Goal: Transaction & Acquisition: Purchase product/service

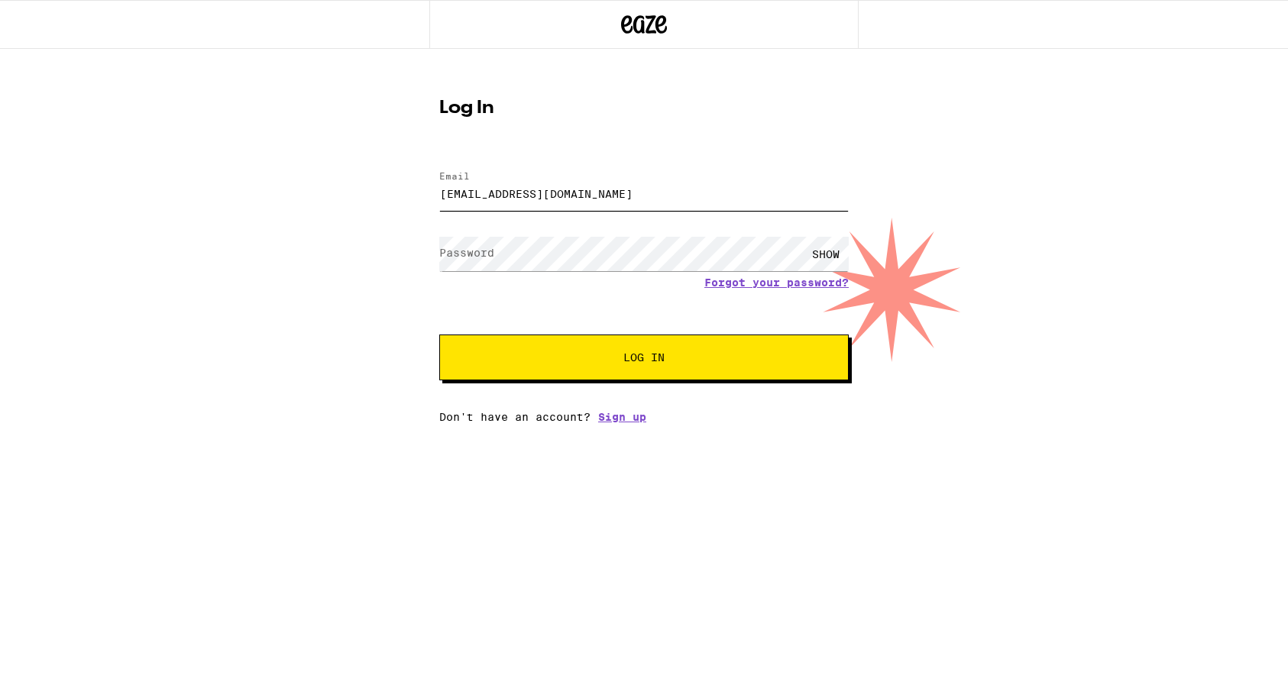
type input "[EMAIL_ADDRESS][DOMAIN_NAME]"
click at [644, 359] on button "Log In" at bounding box center [643, 358] width 409 height 46
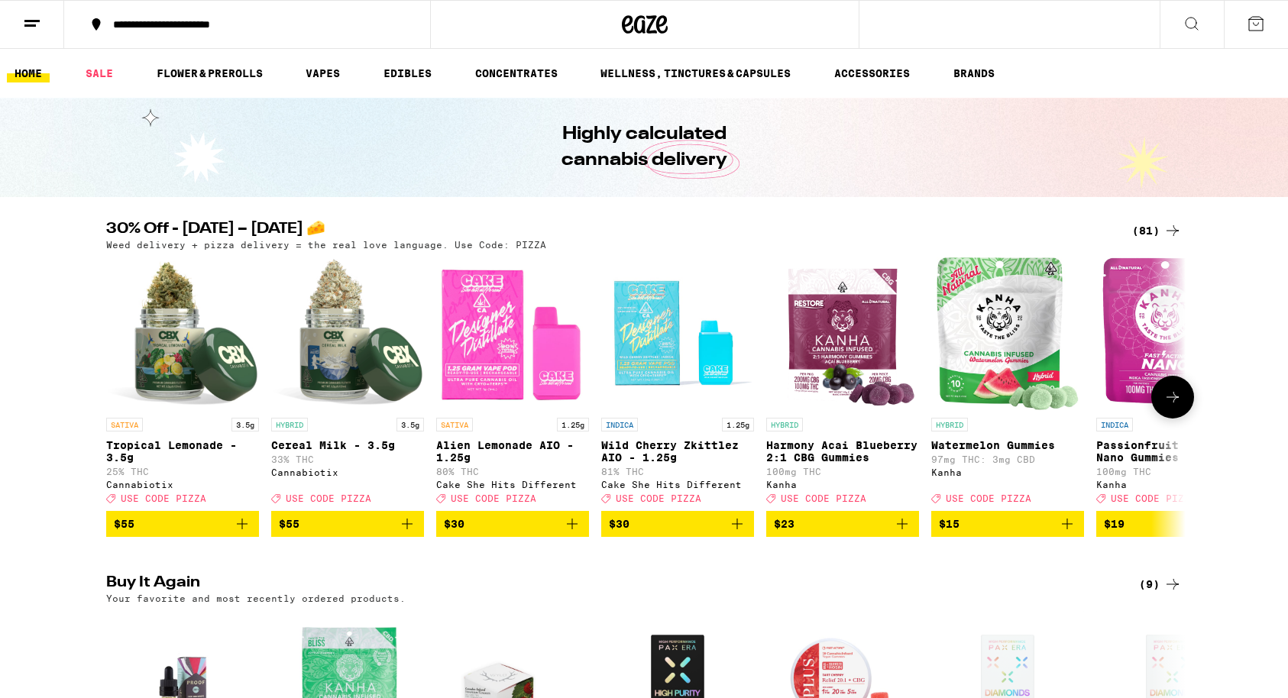
drag, startPoint x: 798, startPoint y: 329, endPoint x: 728, endPoint y: 356, distance: 75.2
click at [728, 356] on img "Open page for Wild Cherry Zkittlez AIO - 1.25g from Cake She Hits Different" at bounding box center [677, 333] width 153 height 153
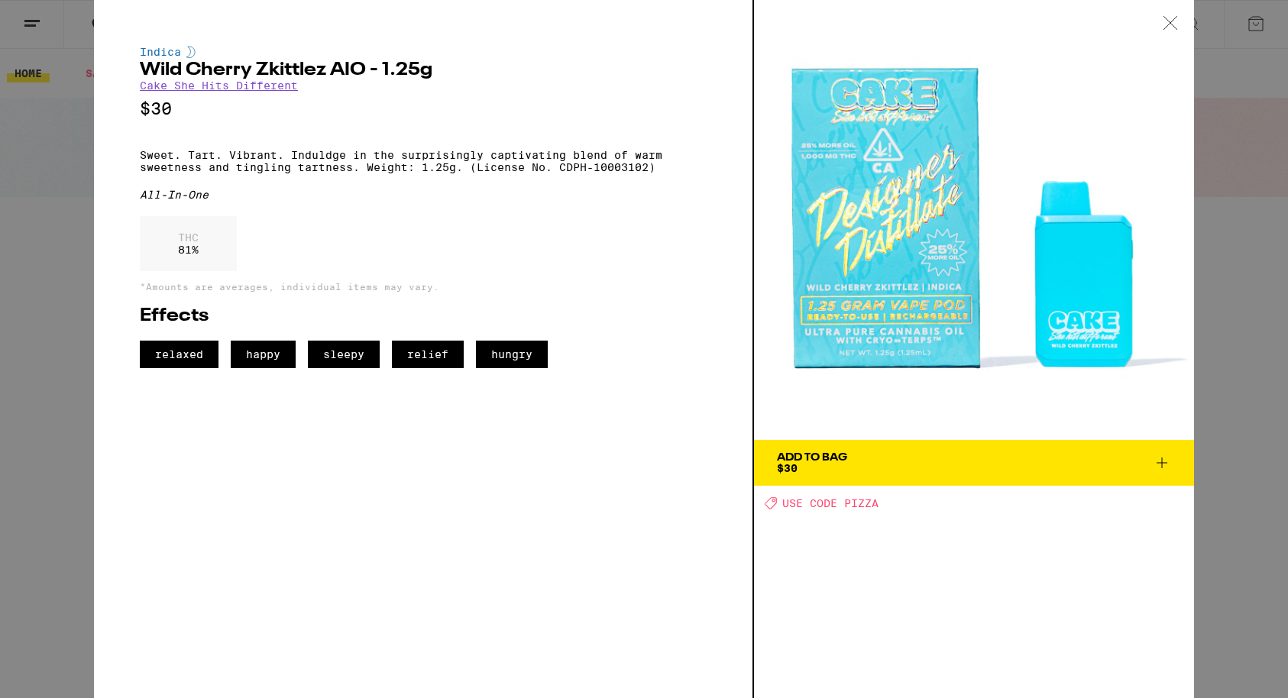
click at [529, 164] on p "Sweet. Tart. Vibrant. Induldge in the surprisingly captivating blend of warm sw…" at bounding box center [423, 161] width 567 height 24
click at [840, 228] on img at bounding box center [974, 220] width 440 height 440
click at [835, 675] on div "Add To Bag $30 Deal Created with Sketch. USE CODE PIZZA" at bounding box center [974, 349] width 440 height 698
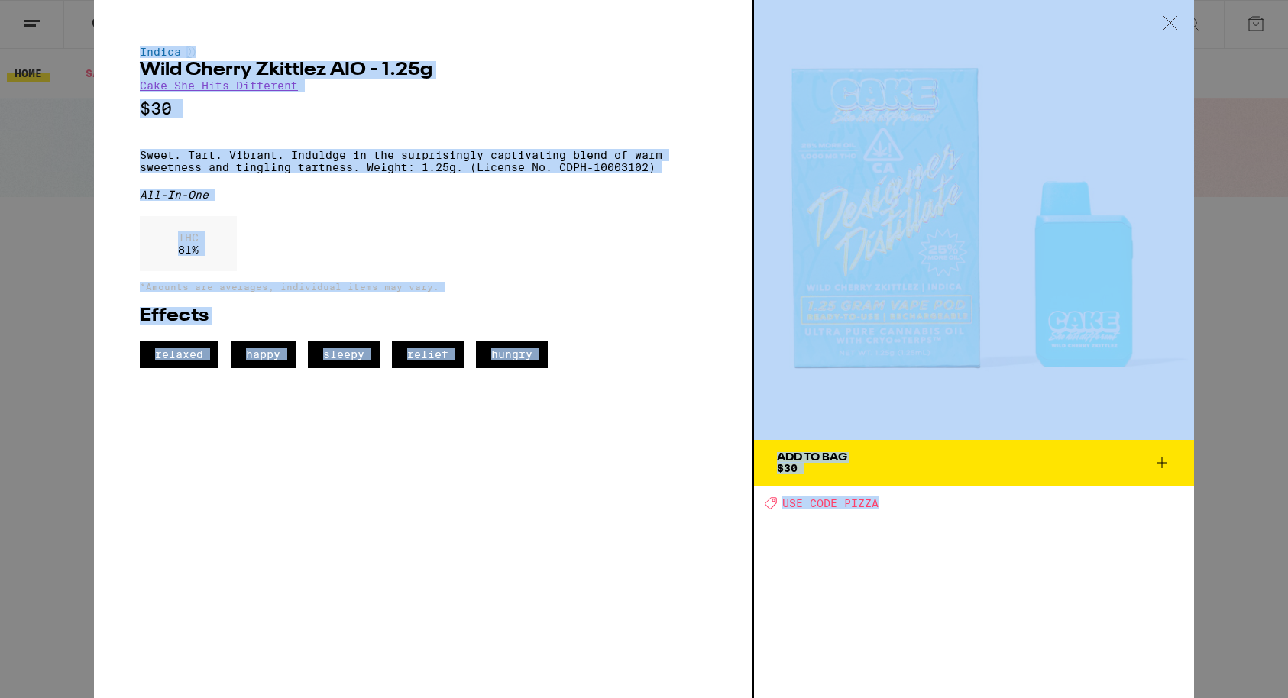
drag, startPoint x: 835, startPoint y: 671, endPoint x: -95, endPoint y: 193, distance: 1045.3
click at [94, 114] on div "Indica Wild Cherry Zkittlez AIO - 1.25g Cake She Hits Different $30 Sweet. Tart…" at bounding box center [424, 349] width 660 height 698
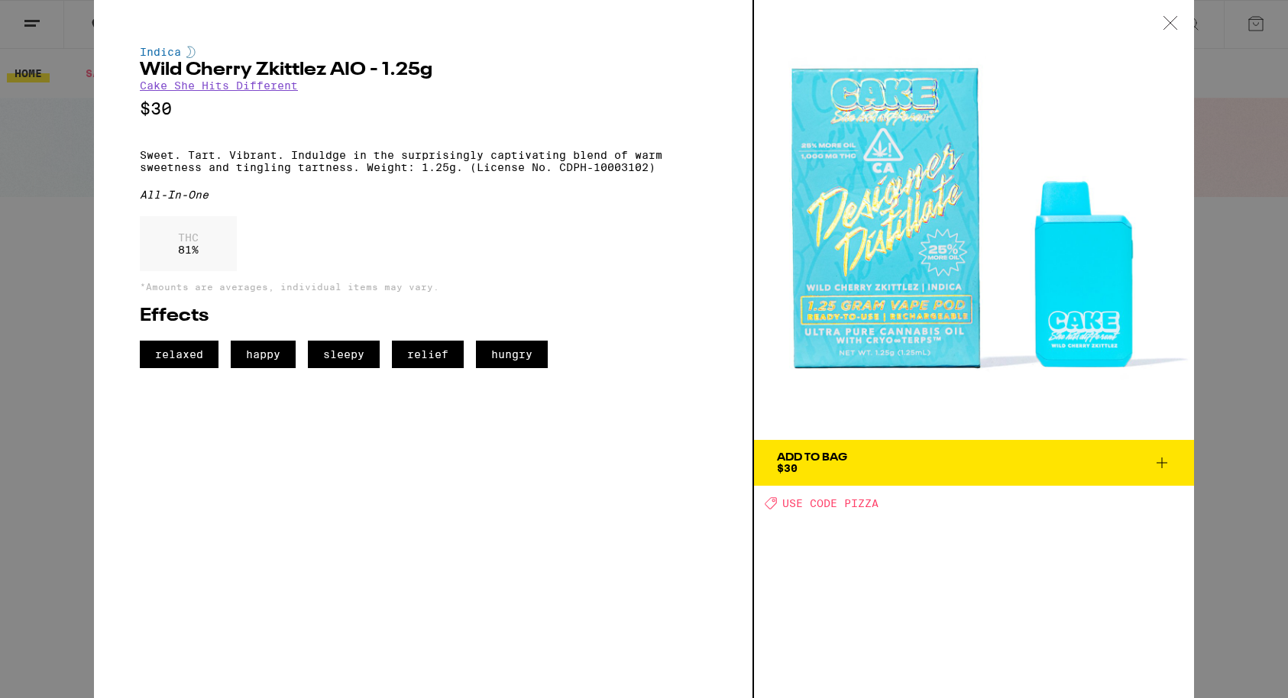
click at [25, 147] on div "Indica Wild Cherry Zkittlez AIO - 1.25g Cake She Hits Different $30 Sweet. Tart…" at bounding box center [644, 349] width 1288 height 698
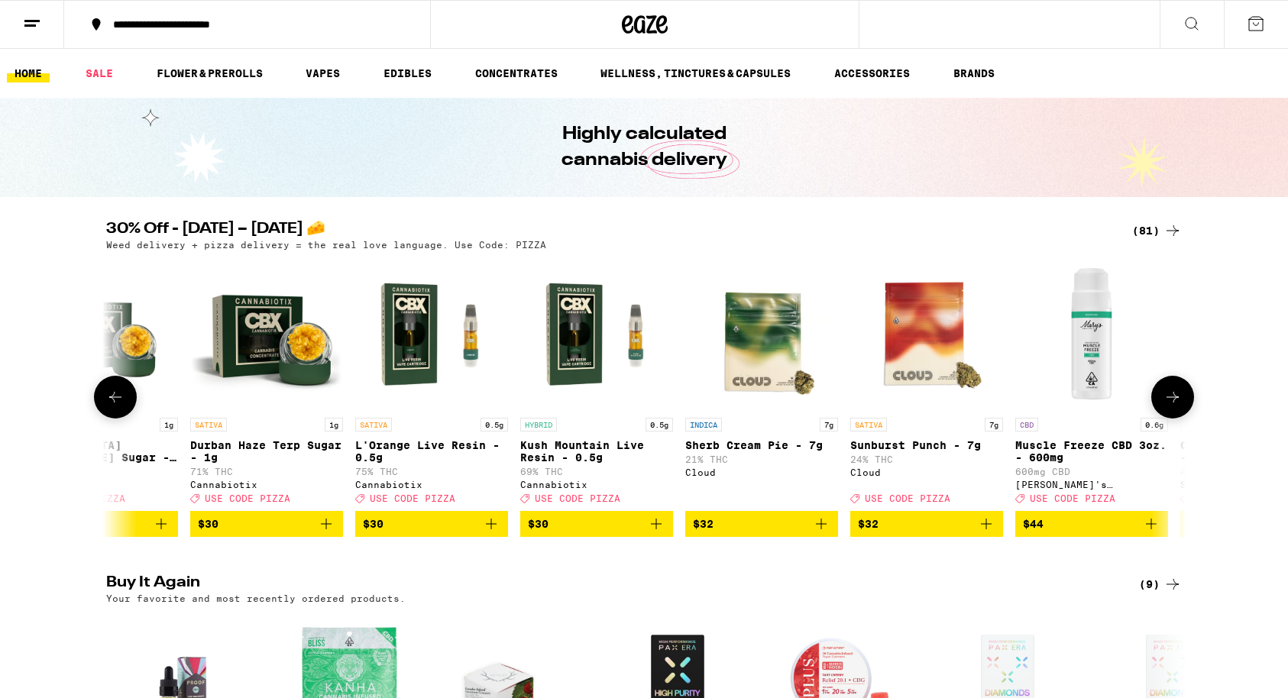
scroll to position [0, 9488]
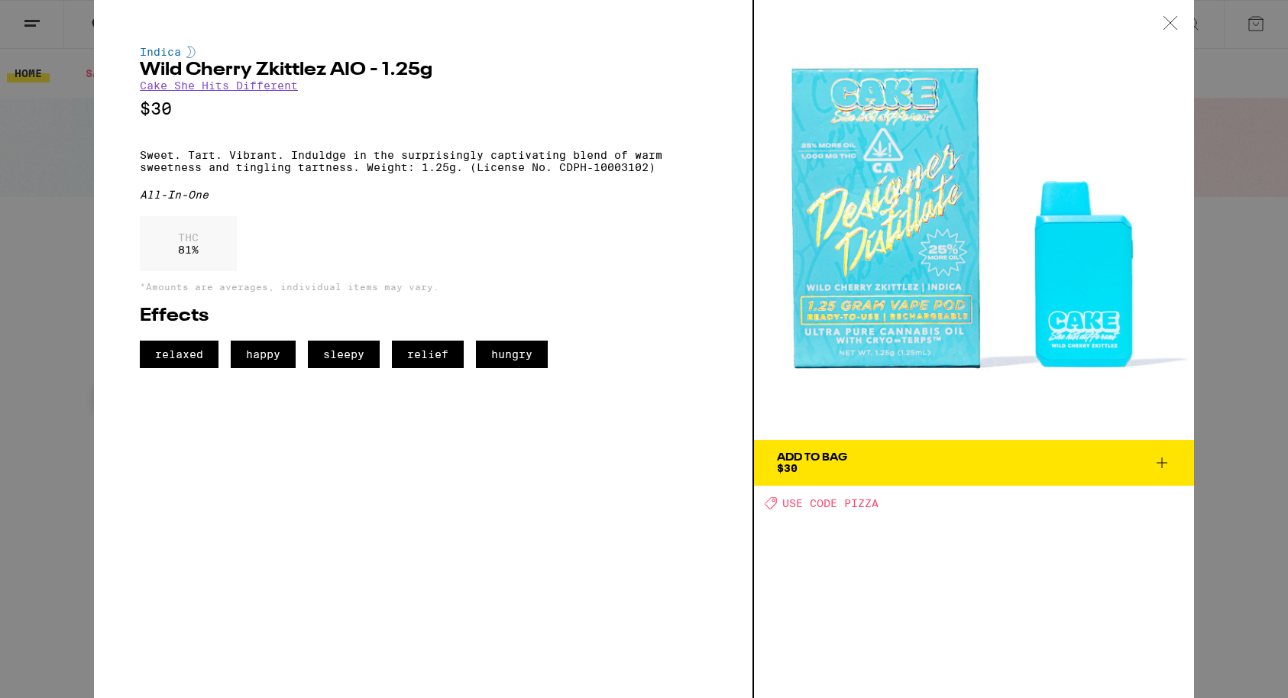
scroll to position [0, 12288]
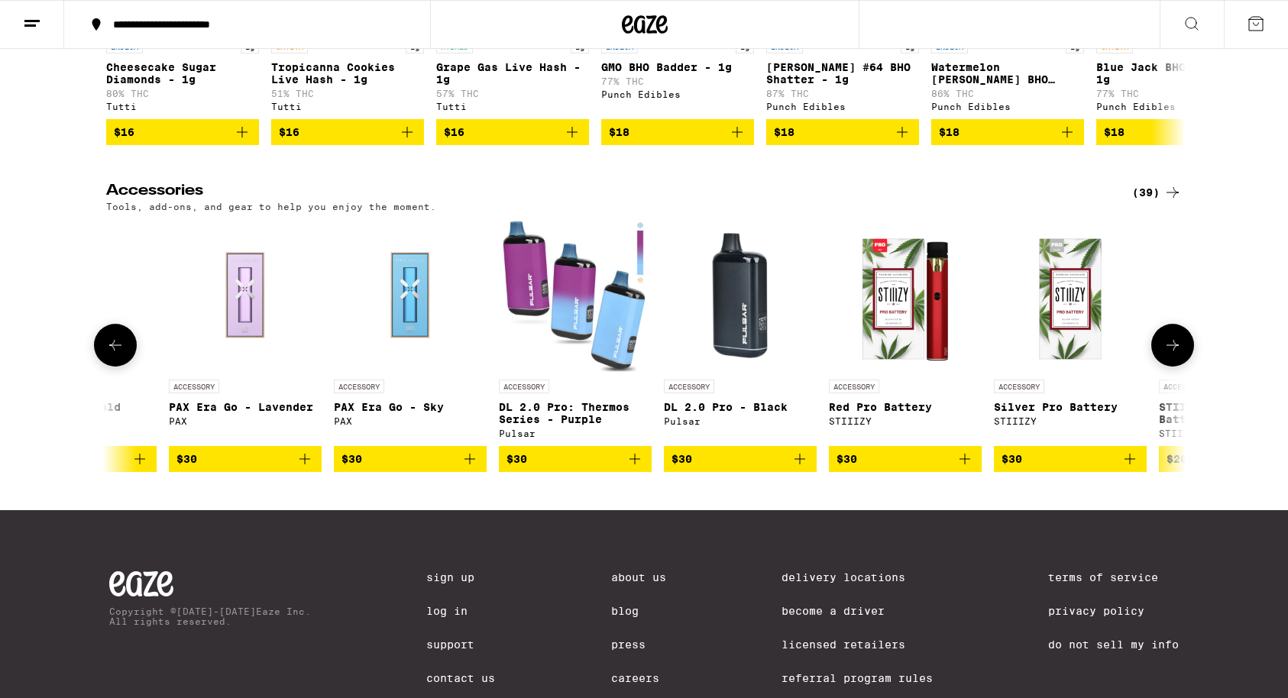
scroll to position [0, 4739]
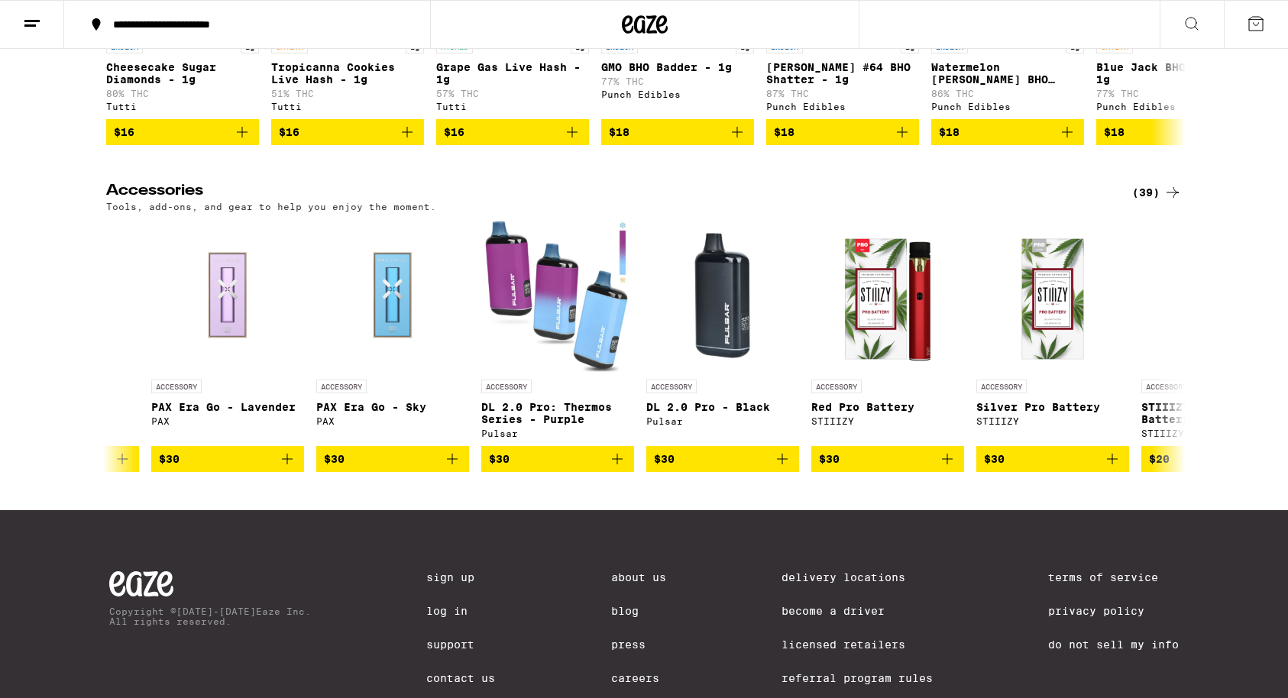
click at [555, 677] on div "Copyright © [DATE]-[DATE] Eaze Inc. All rights reserved. Sign Up Log In Support…" at bounding box center [644, 630] width 1100 height 241
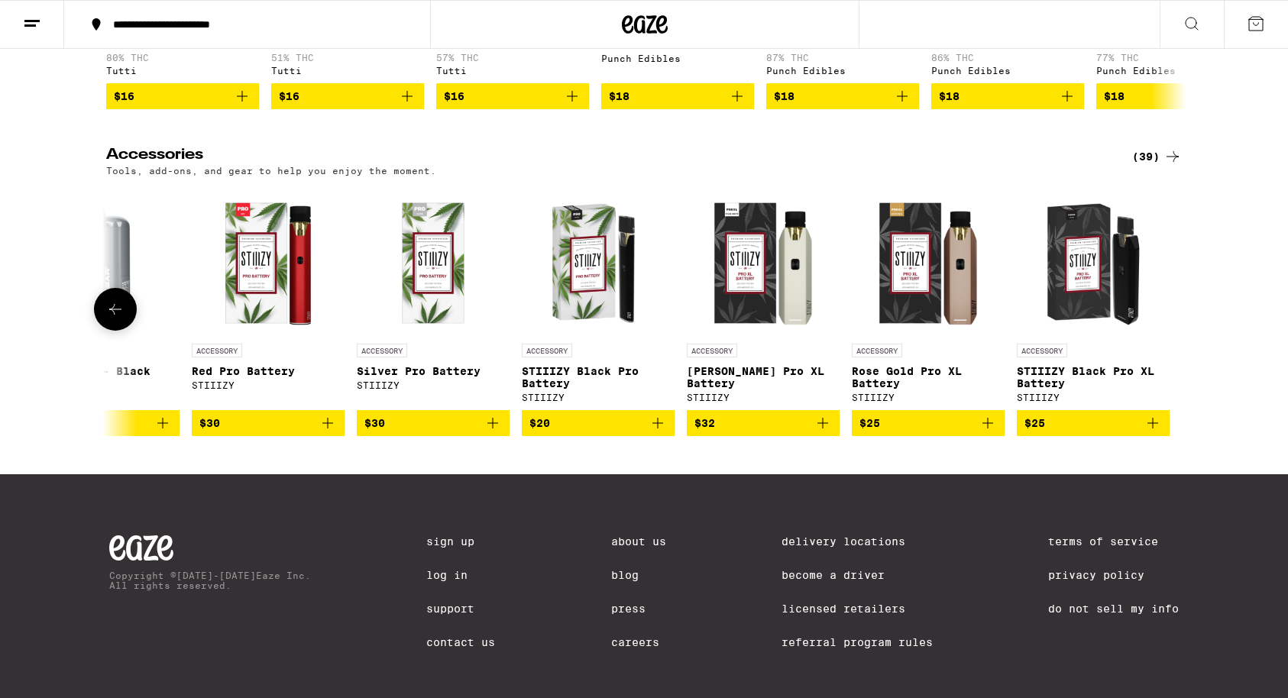
scroll to position [0, 5359]
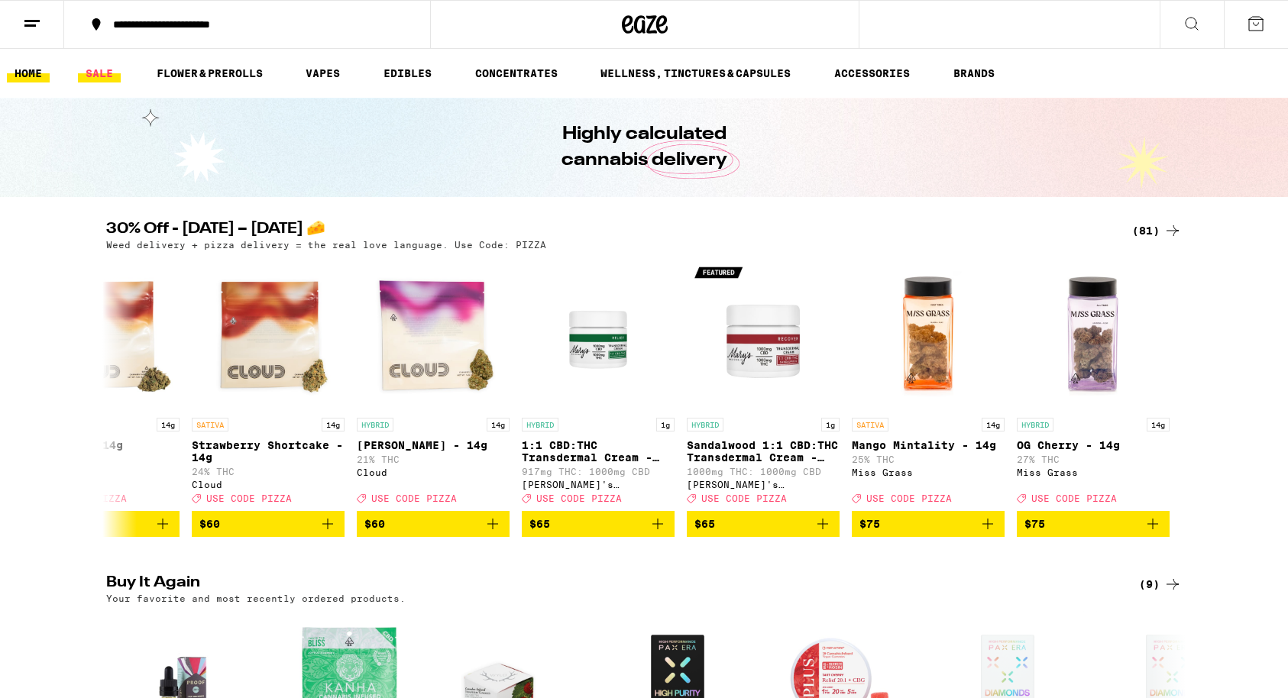
scroll to position [2, 0]
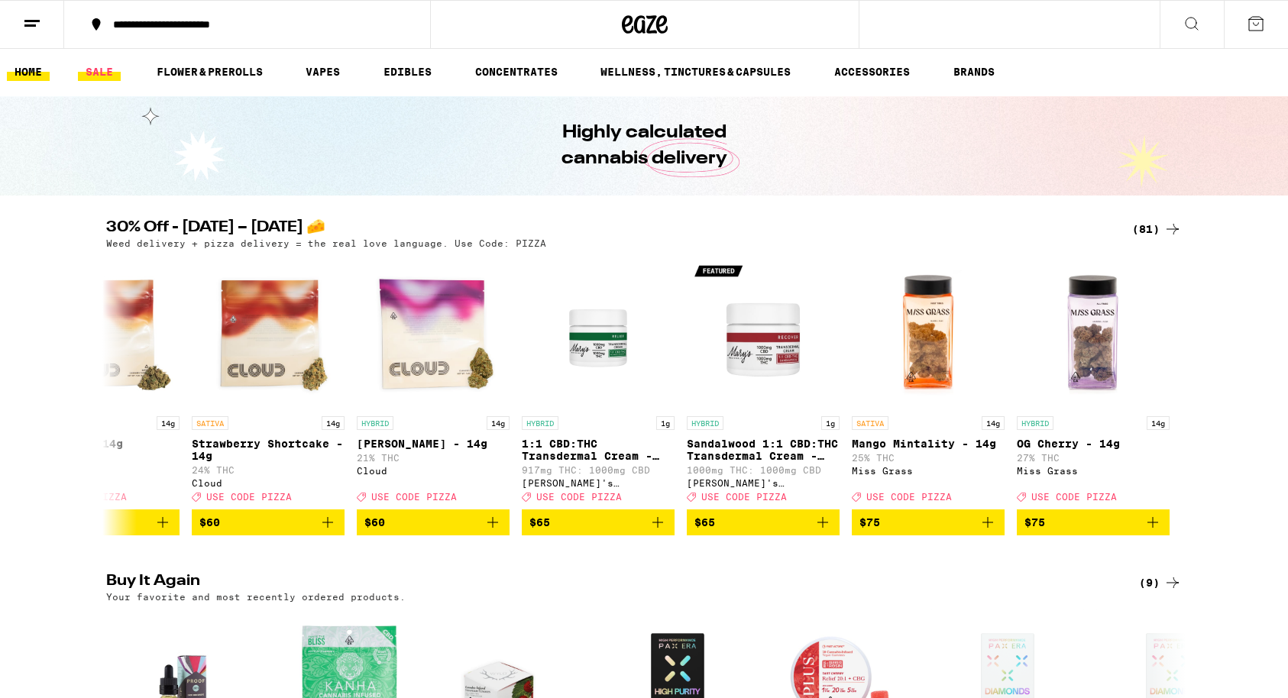
click at [89, 73] on link "SALE" at bounding box center [99, 72] width 43 height 18
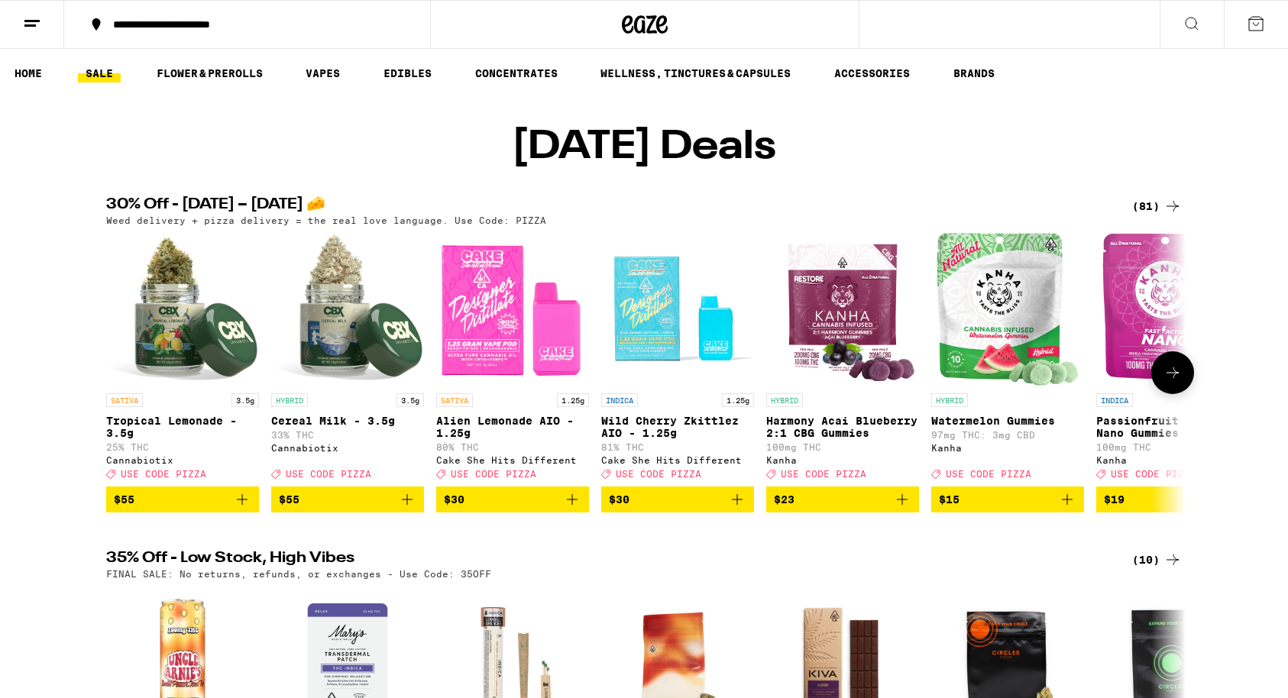
click at [1166, 382] on icon at bounding box center [1172, 373] width 18 height 18
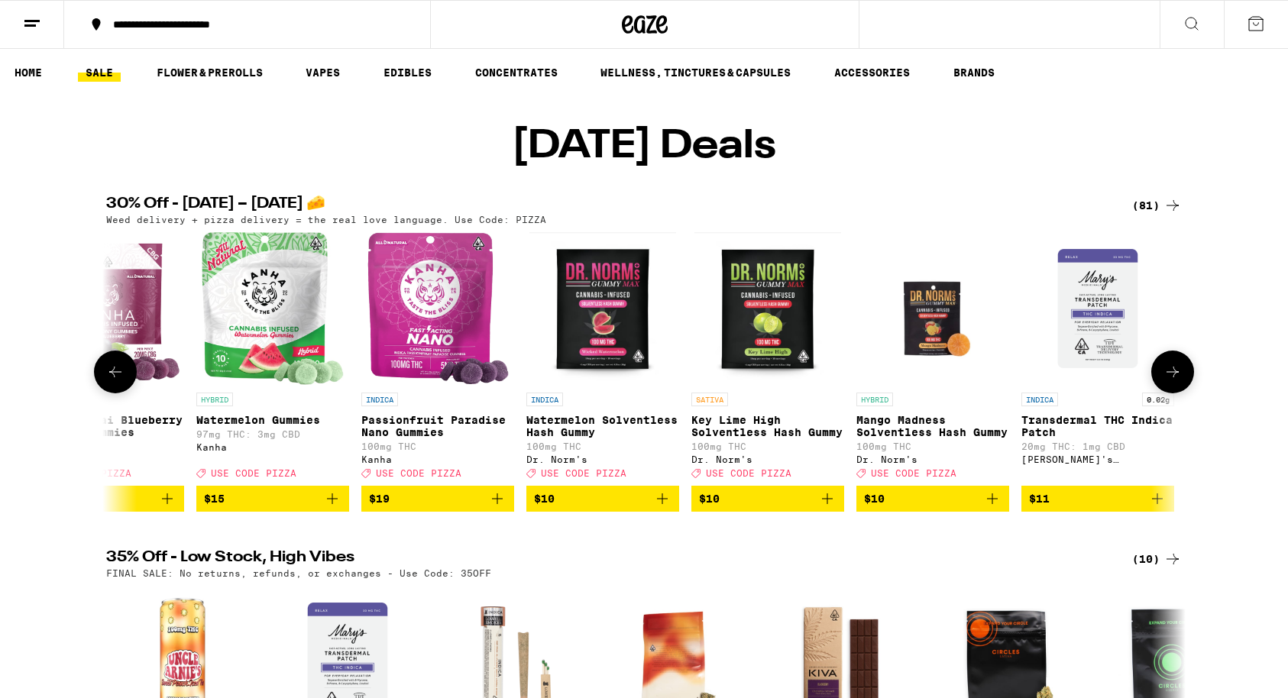
scroll to position [0, 909]
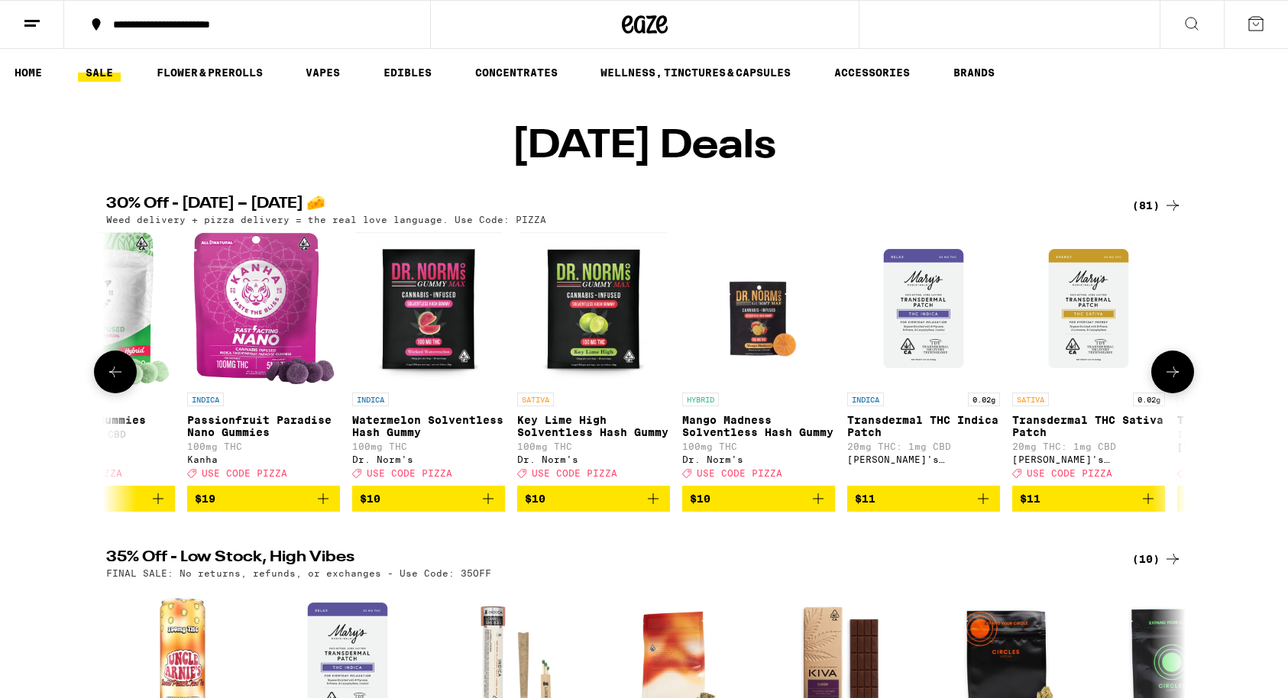
click at [1166, 381] on icon at bounding box center [1172, 372] width 18 height 18
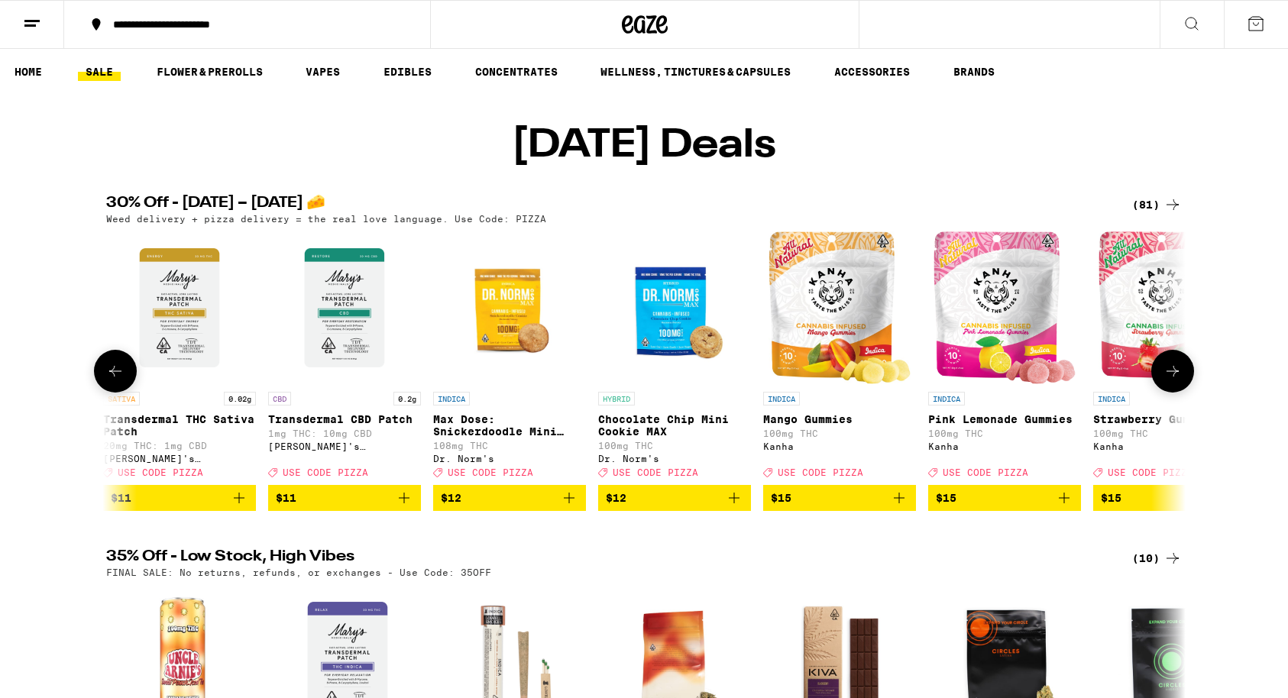
click at [1166, 380] on icon at bounding box center [1172, 371] width 18 height 18
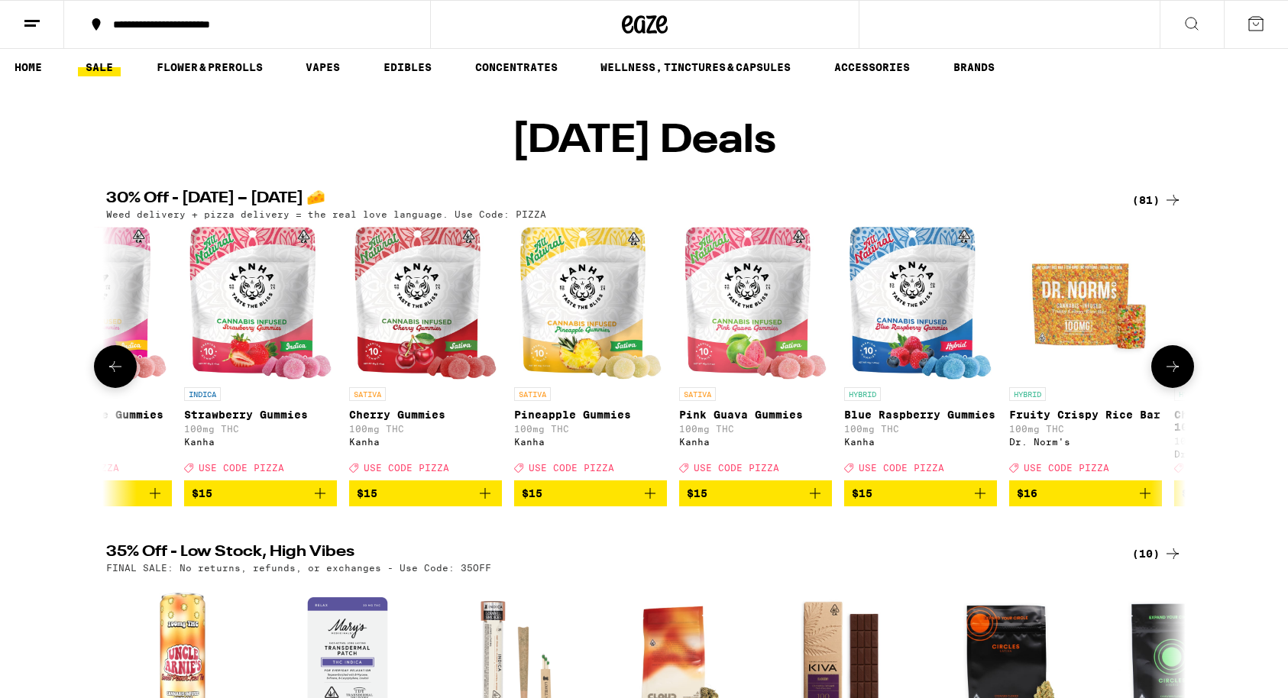
scroll to position [9, 0]
click at [1170, 388] on button at bounding box center [1172, 366] width 43 height 43
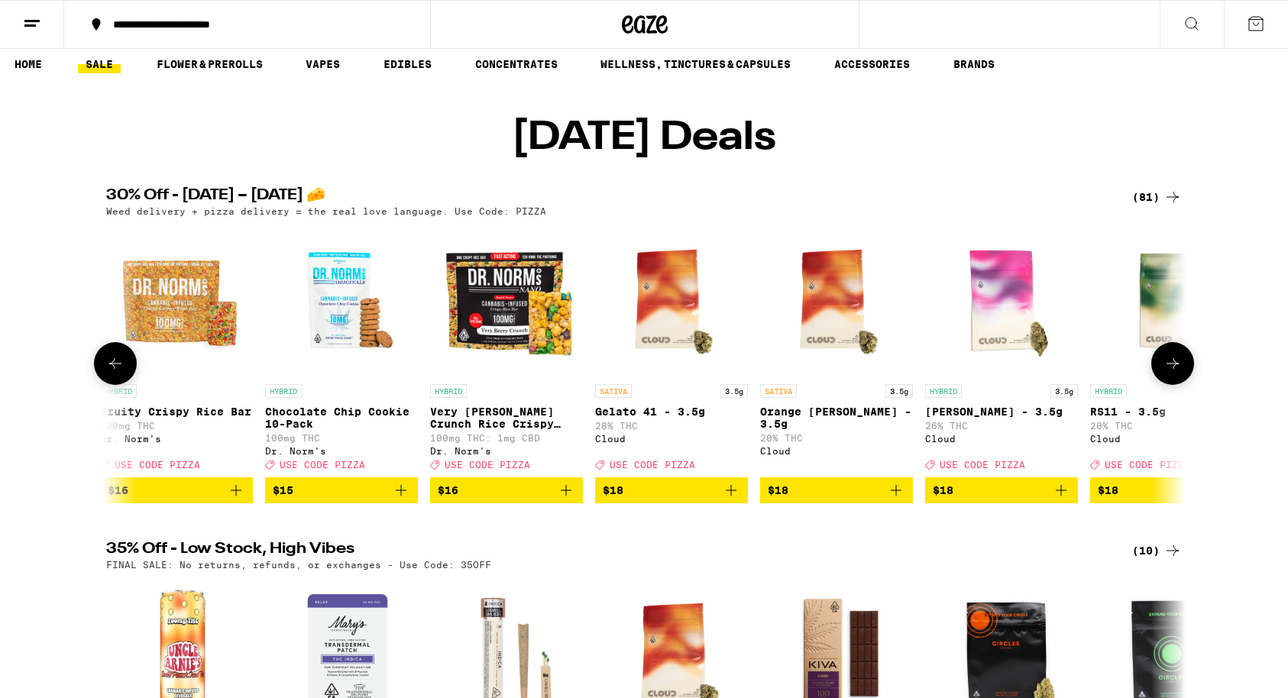
click at [1170, 385] on button at bounding box center [1172, 363] width 43 height 43
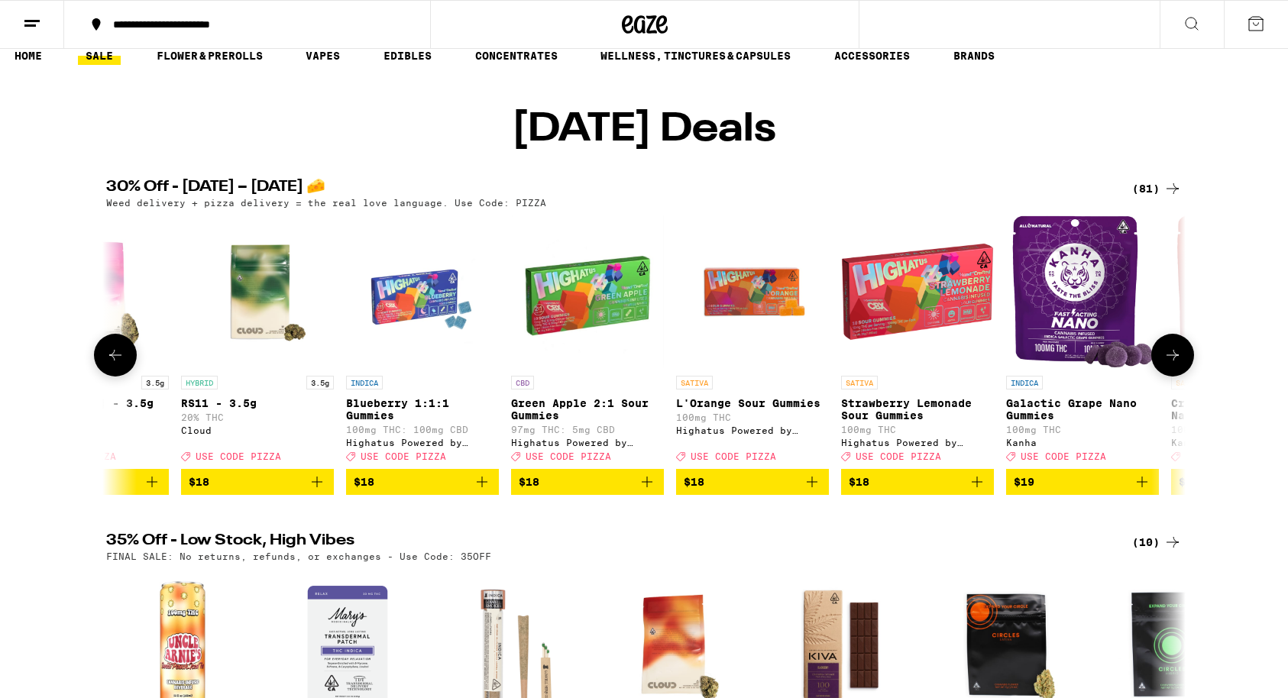
click at [1170, 401] on div "SATIVA 3.5g Tropical Lemonade - 3.5g 25% THC Cannabiotix Deal Created with Sket…" at bounding box center [644, 355] width 1100 height 280
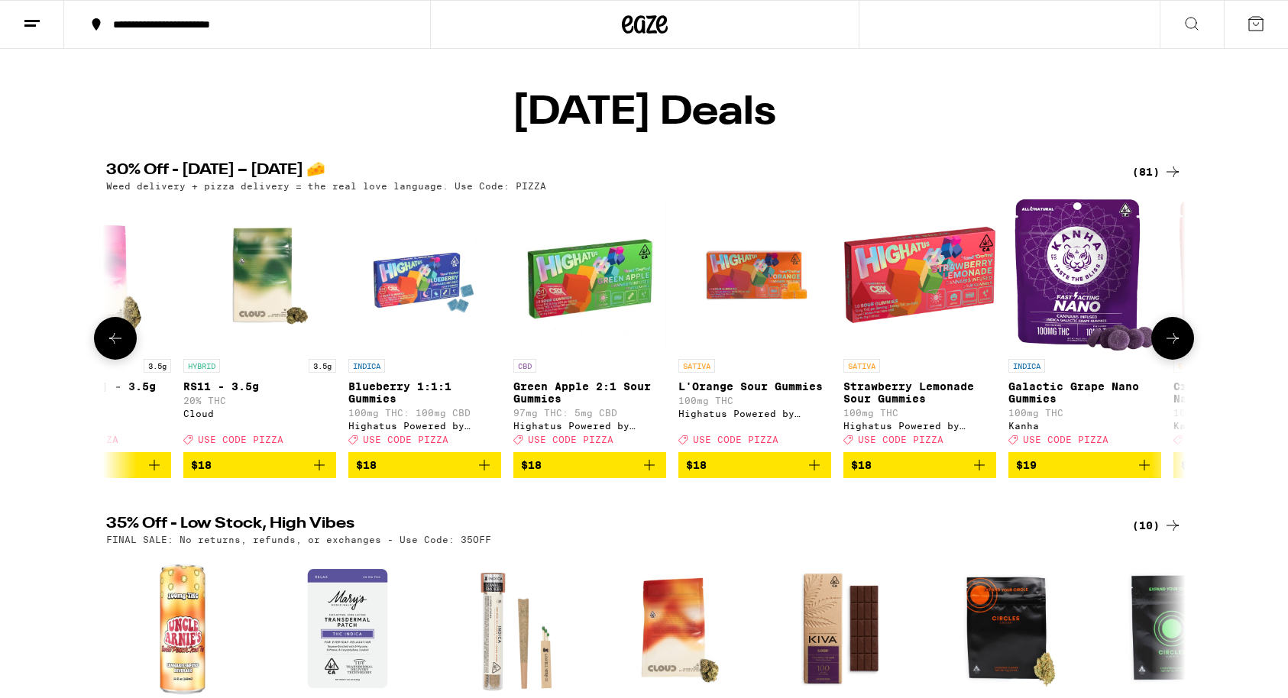
click at [1171, 348] on icon at bounding box center [1172, 338] width 18 height 18
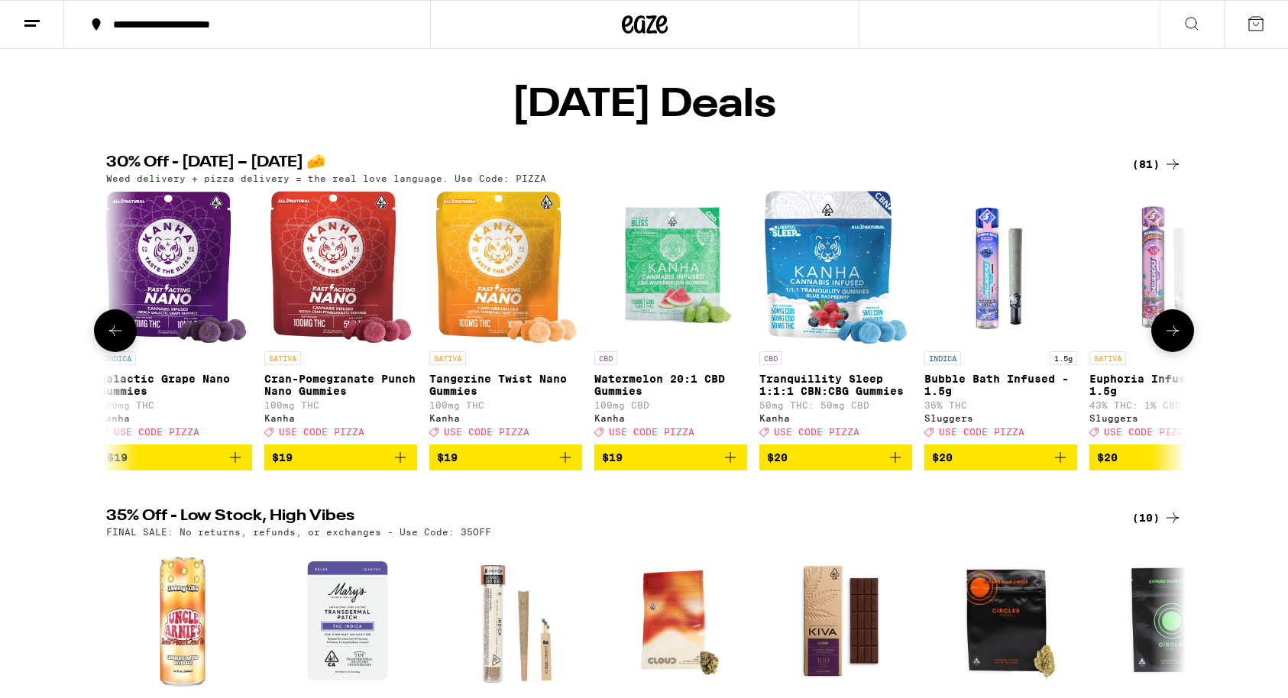
click at [1173, 340] on icon at bounding box center [1172, 331] width 18 height 18
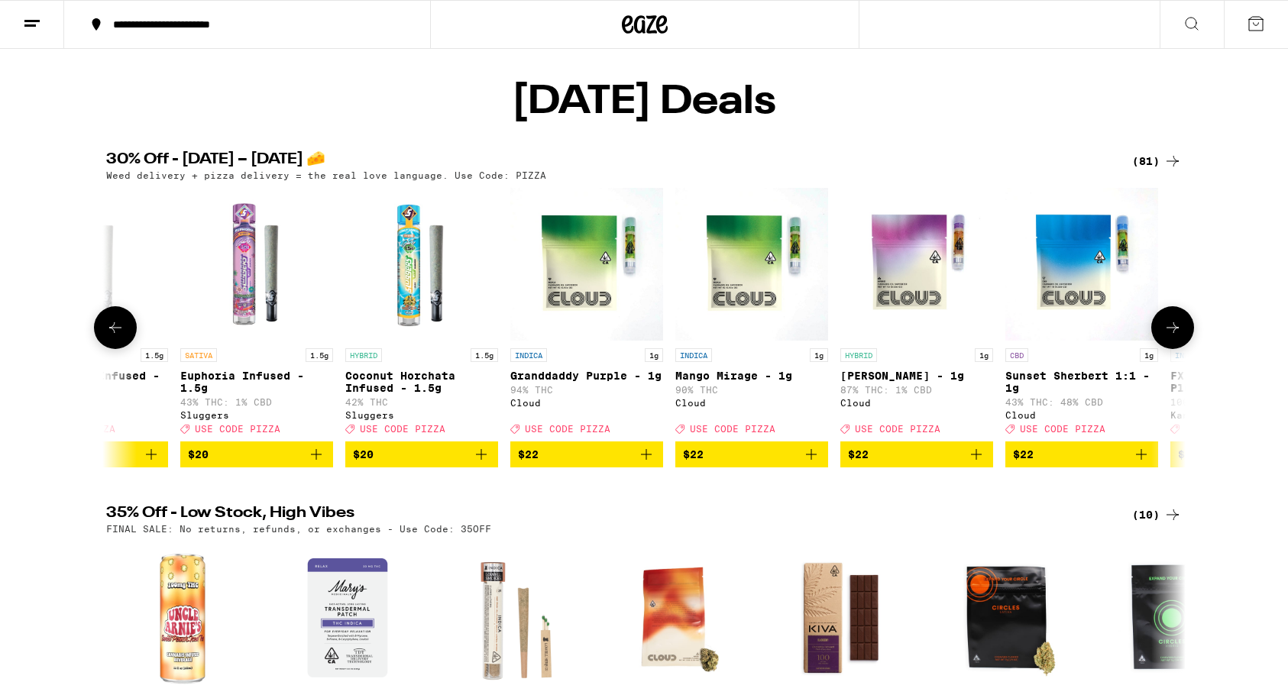
click at [1171, 337] on icon at bounding box center [1172, 328] width 18 height 18
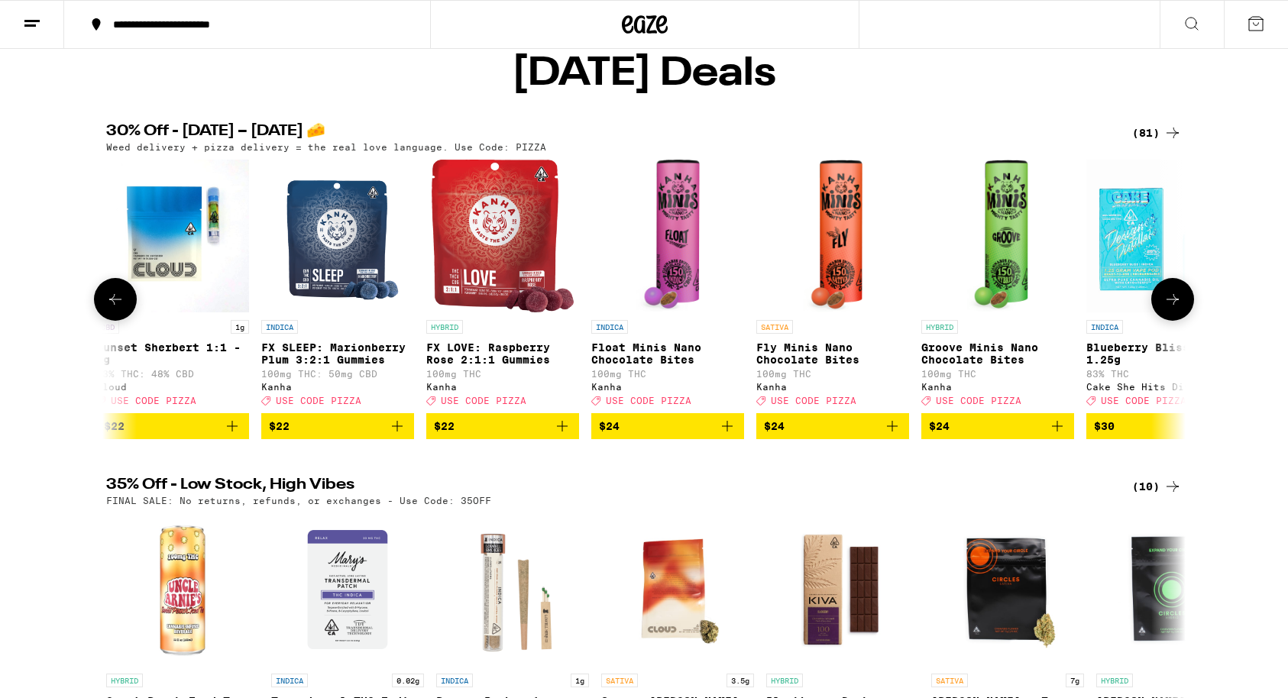
click at [1167, 309] on icon at bounding box center [1172, 299] width 18 height 18
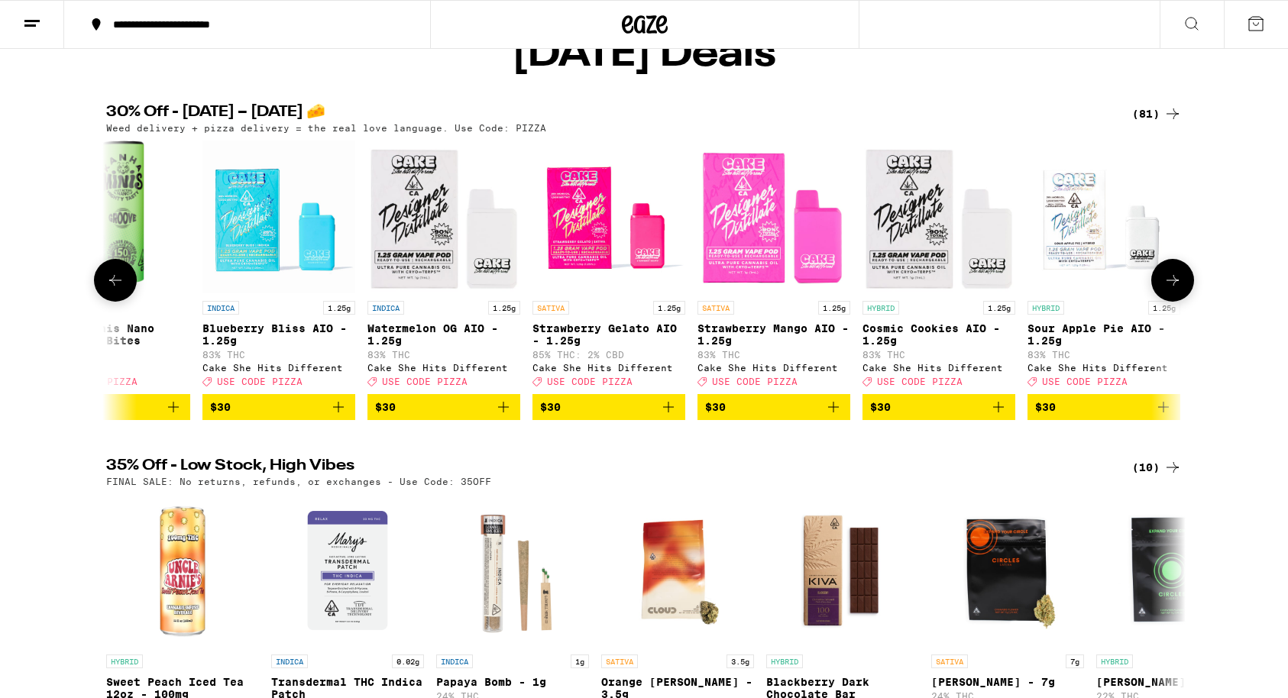
click at [1166, 289] on icon at bounding box center [1172, 280] width 18 height 18
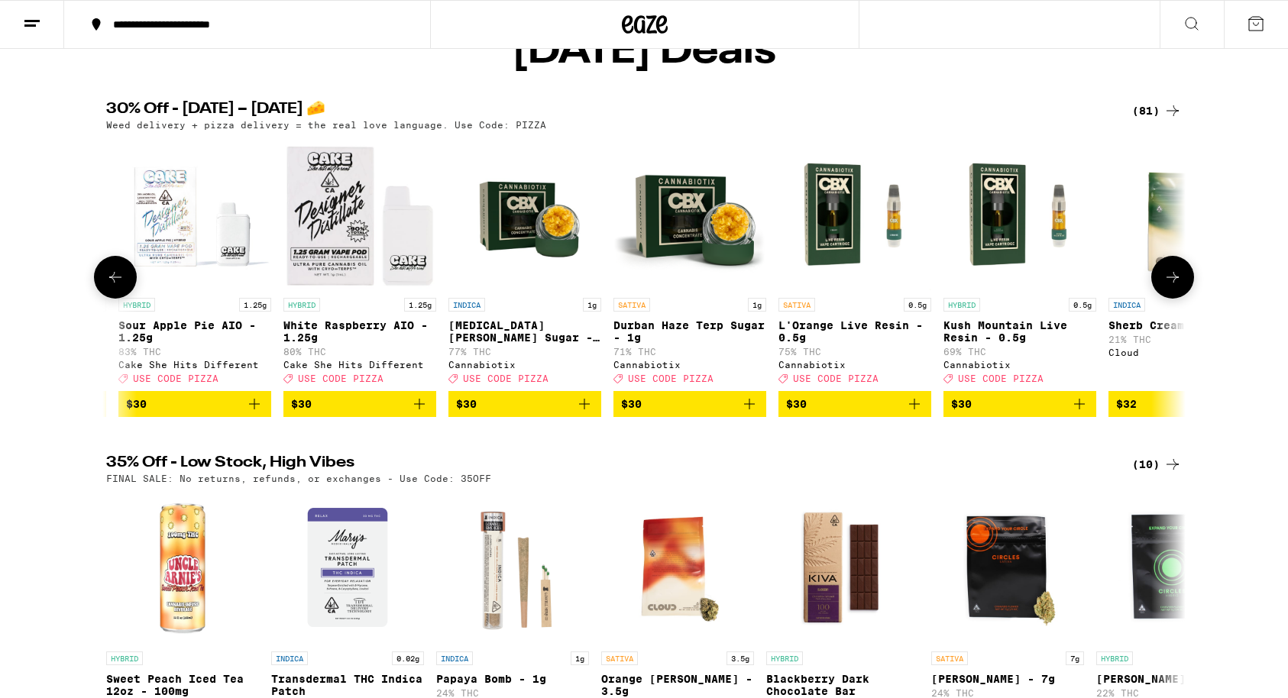
click at [1166, 286] on icon at bounding box center [1172, 277] width 18 height 18
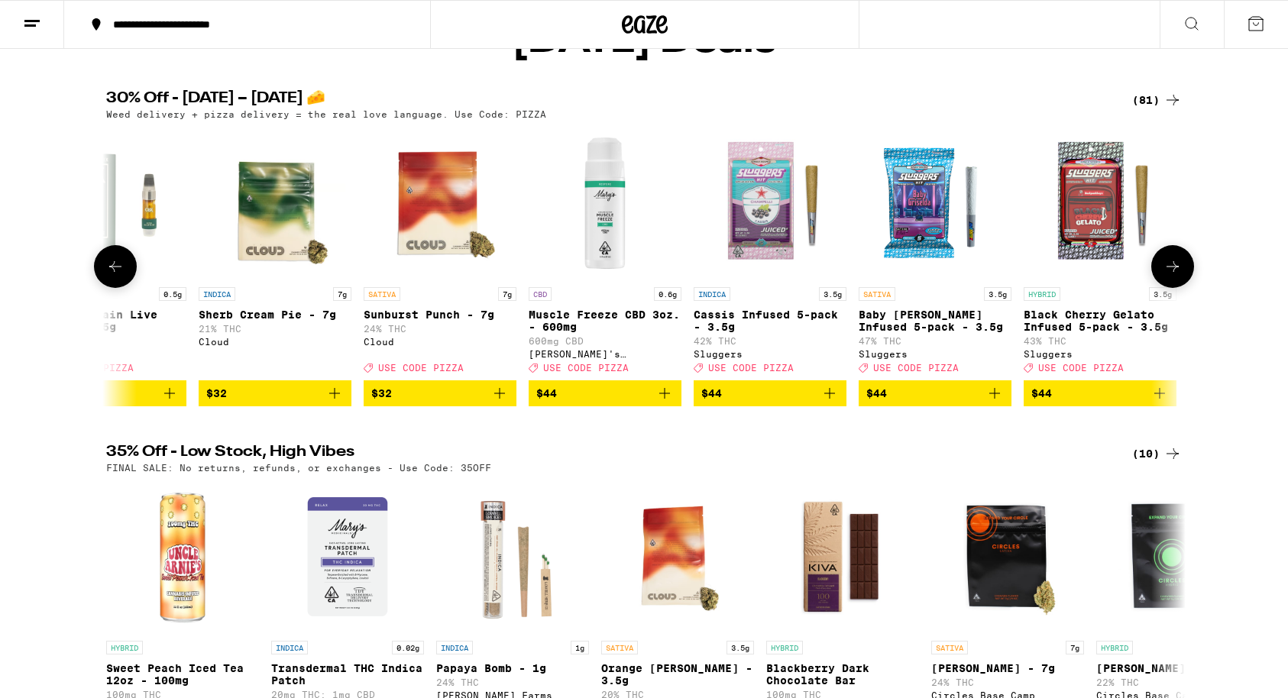
click at [1169, 276] on button at bounding box center [1172, 266] width 43 height 43
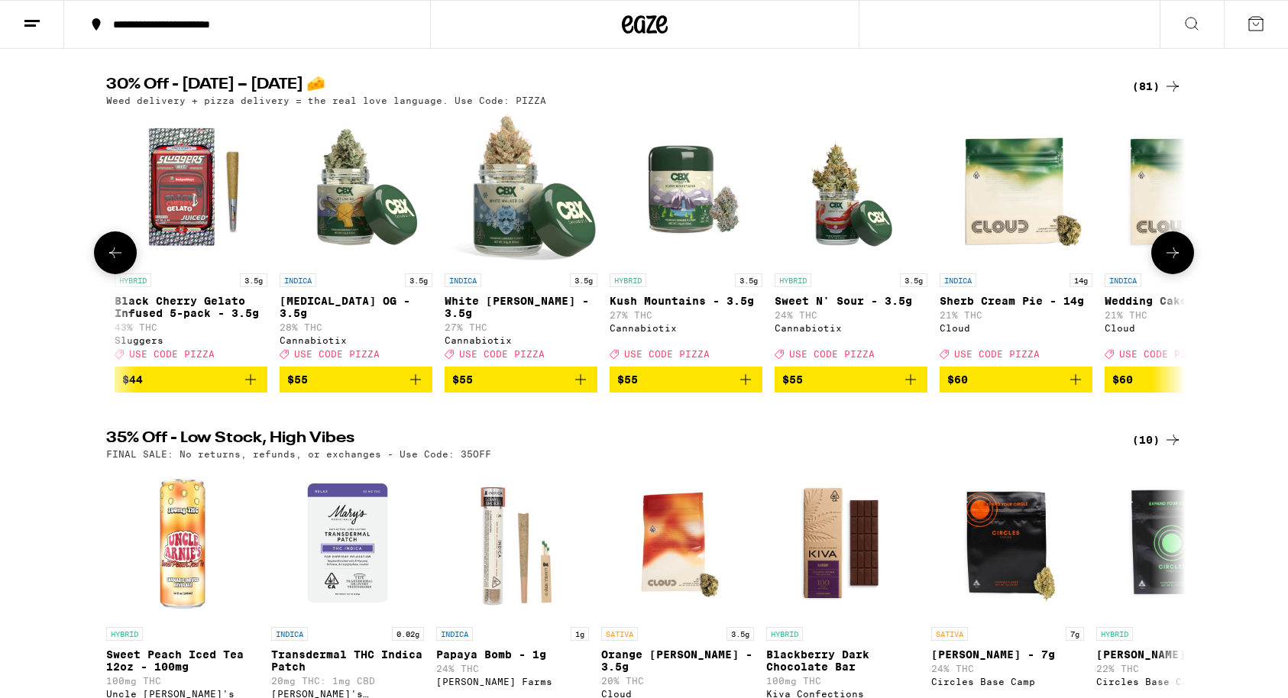
click at [1174, 262] on icon at bounding box center [1172, 253] width 18 height 18
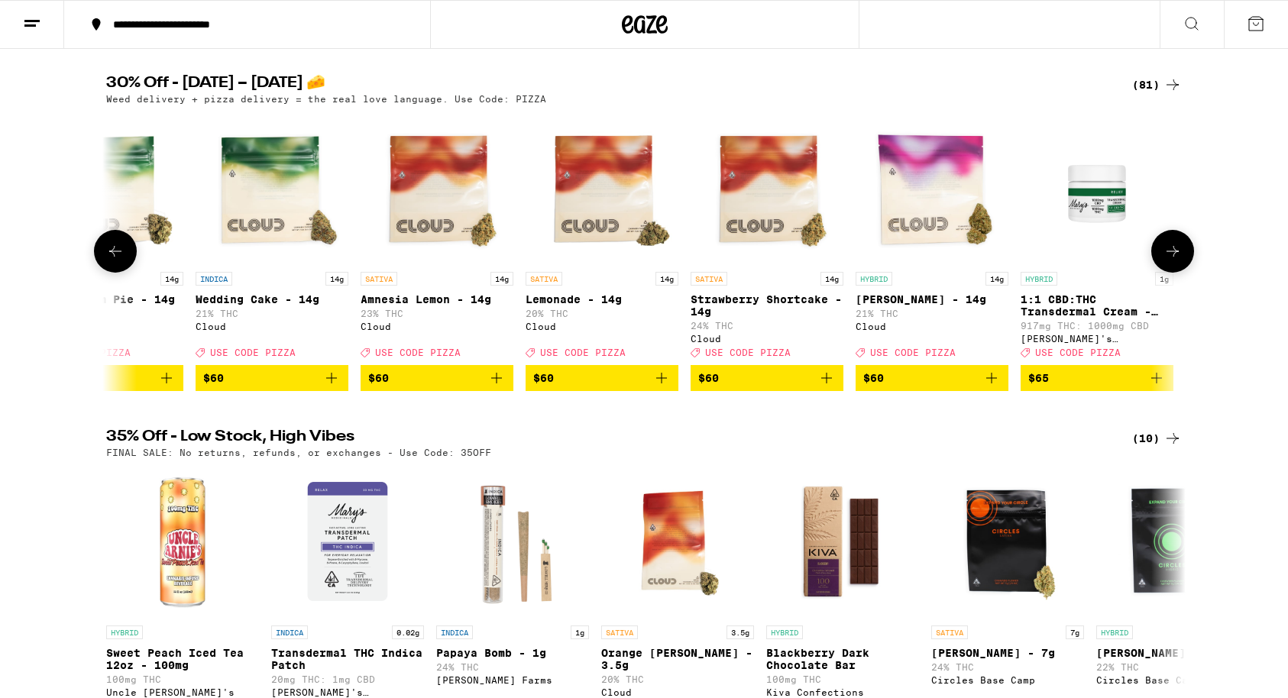
click at [1174, 260] on icon at bounding box center [1172, 251] width 18 height 18
